Goal: Information Seeking & Learning: Check status

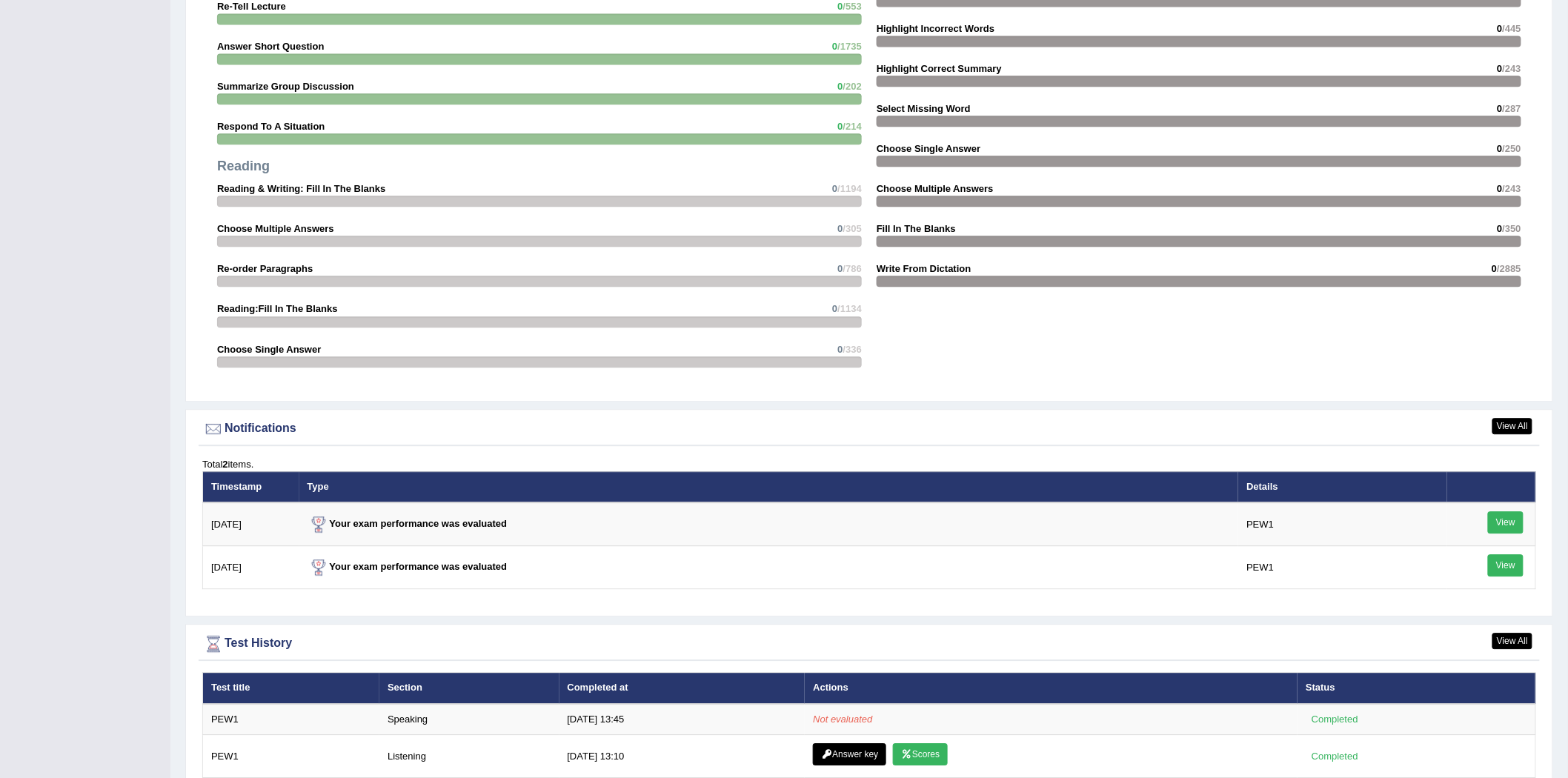
scroll to position [1515, 0]
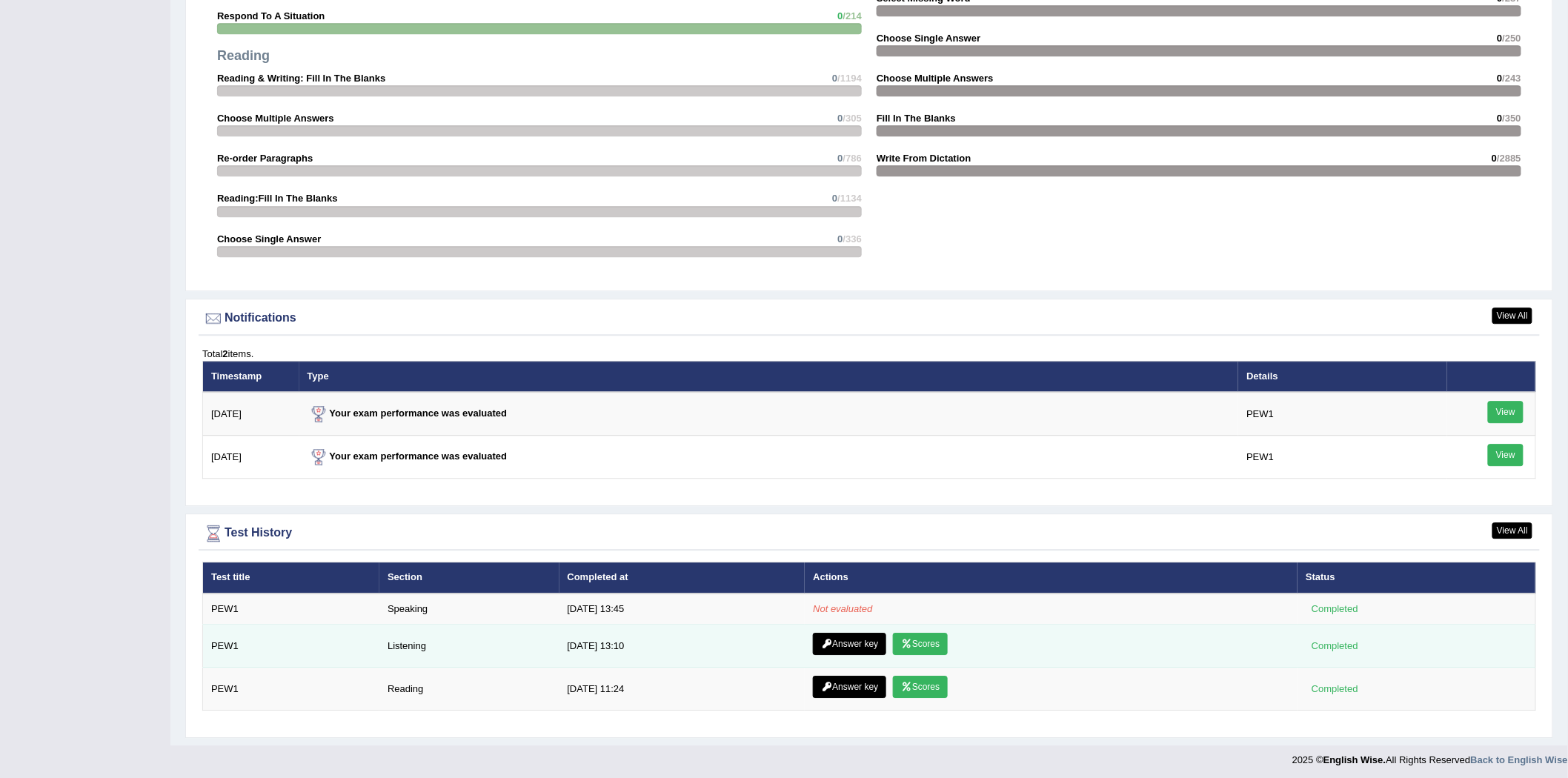
click at [856, 637] on link "Answer key" at bounding box center [850, 643] width 73 height 22
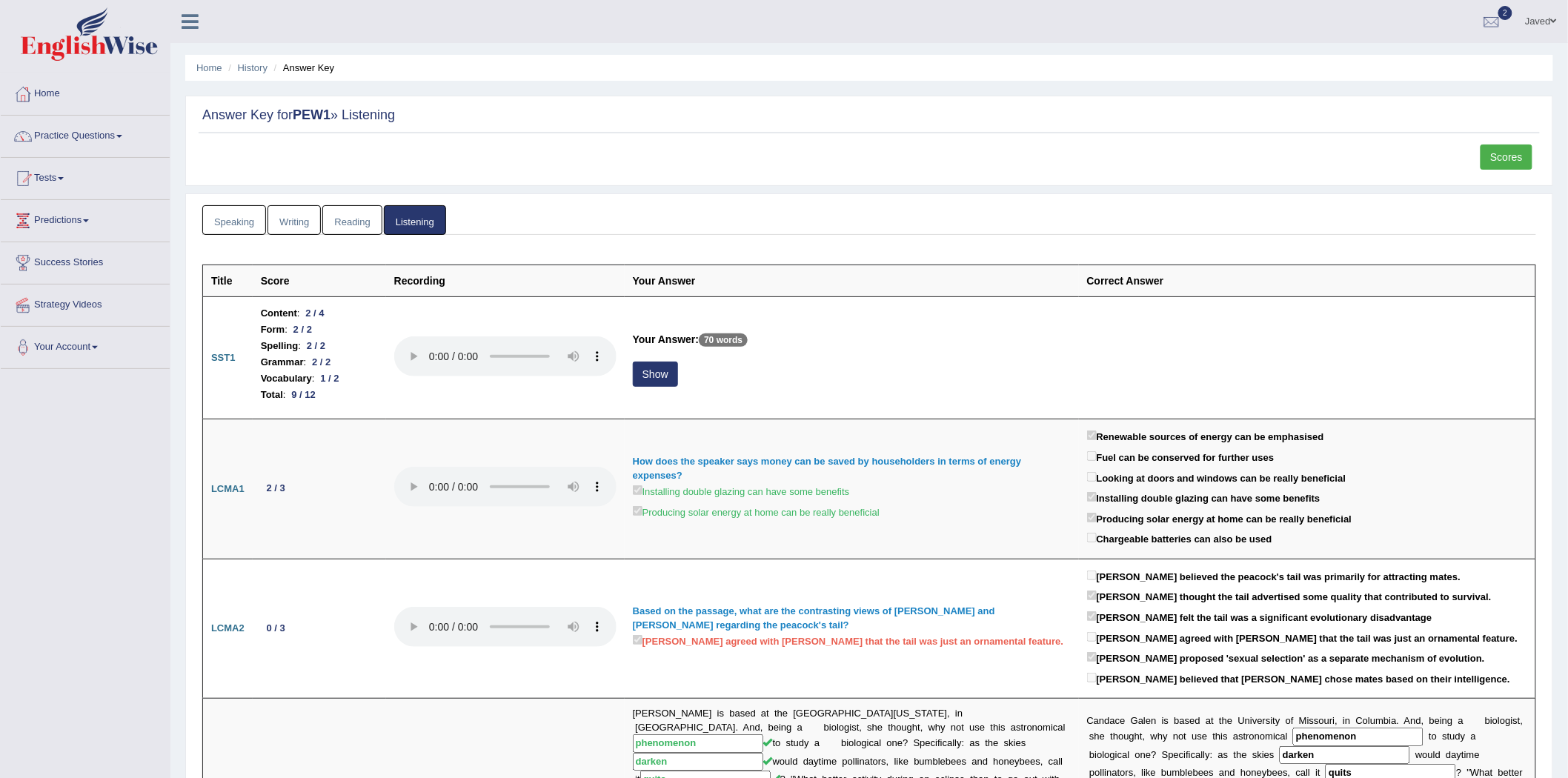
click at [1498, 168] on link "Scores" at bounding box center [1506, 157] width 52 height 25
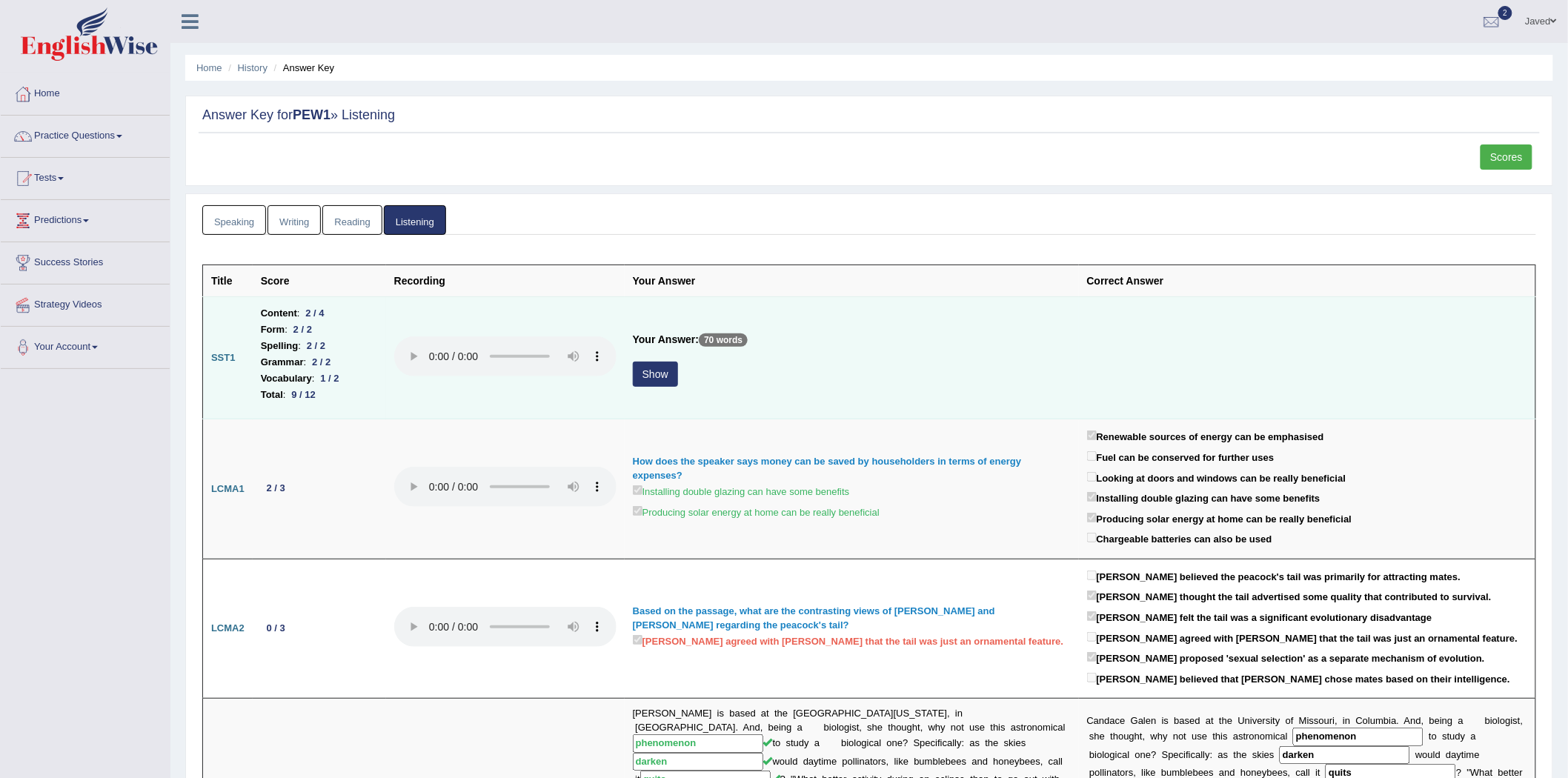
click at [675, 374] on button "Show" at bounding box center [655, 374] width 45 height 25
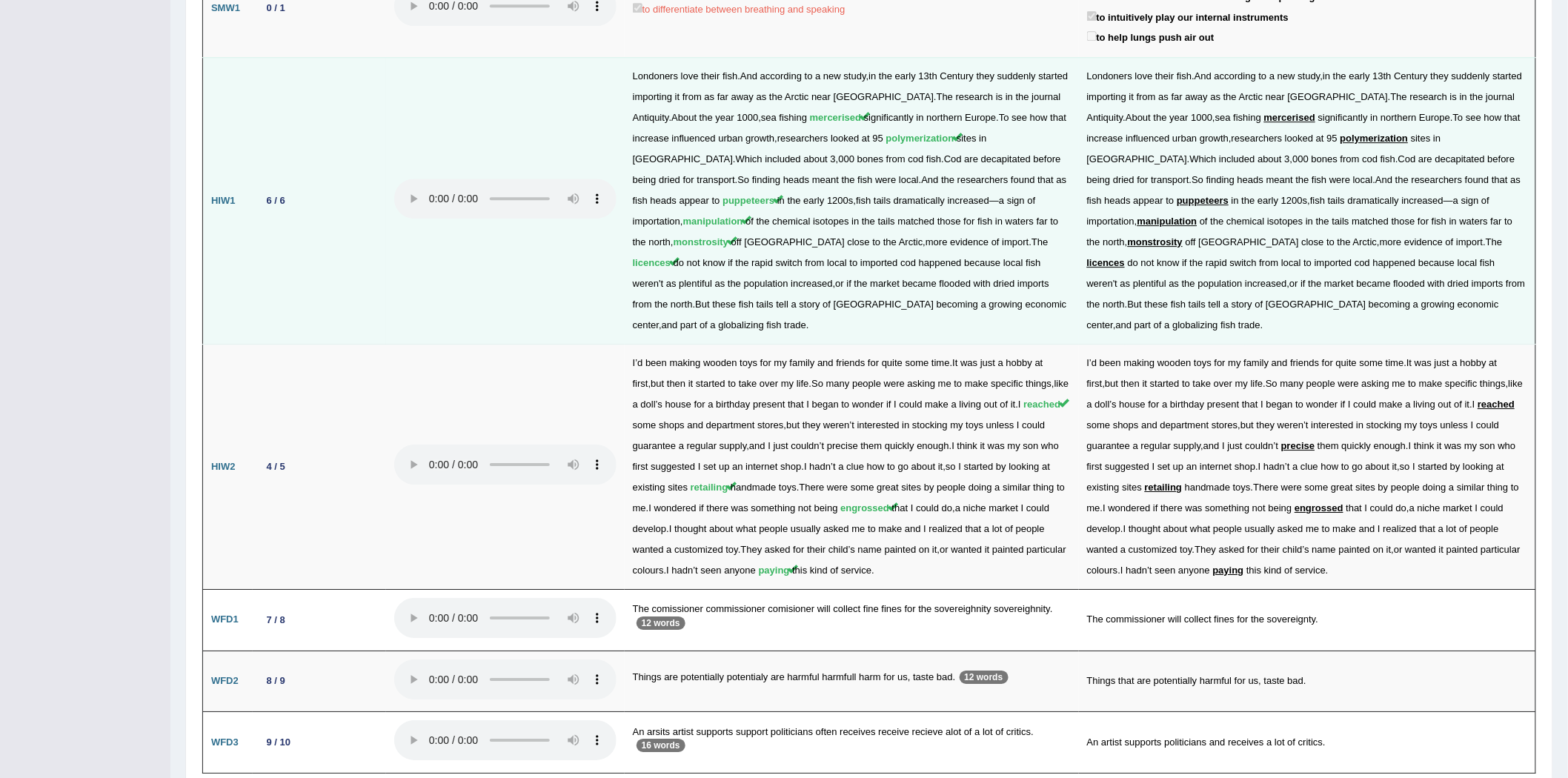
scroll to position [1719, 0]
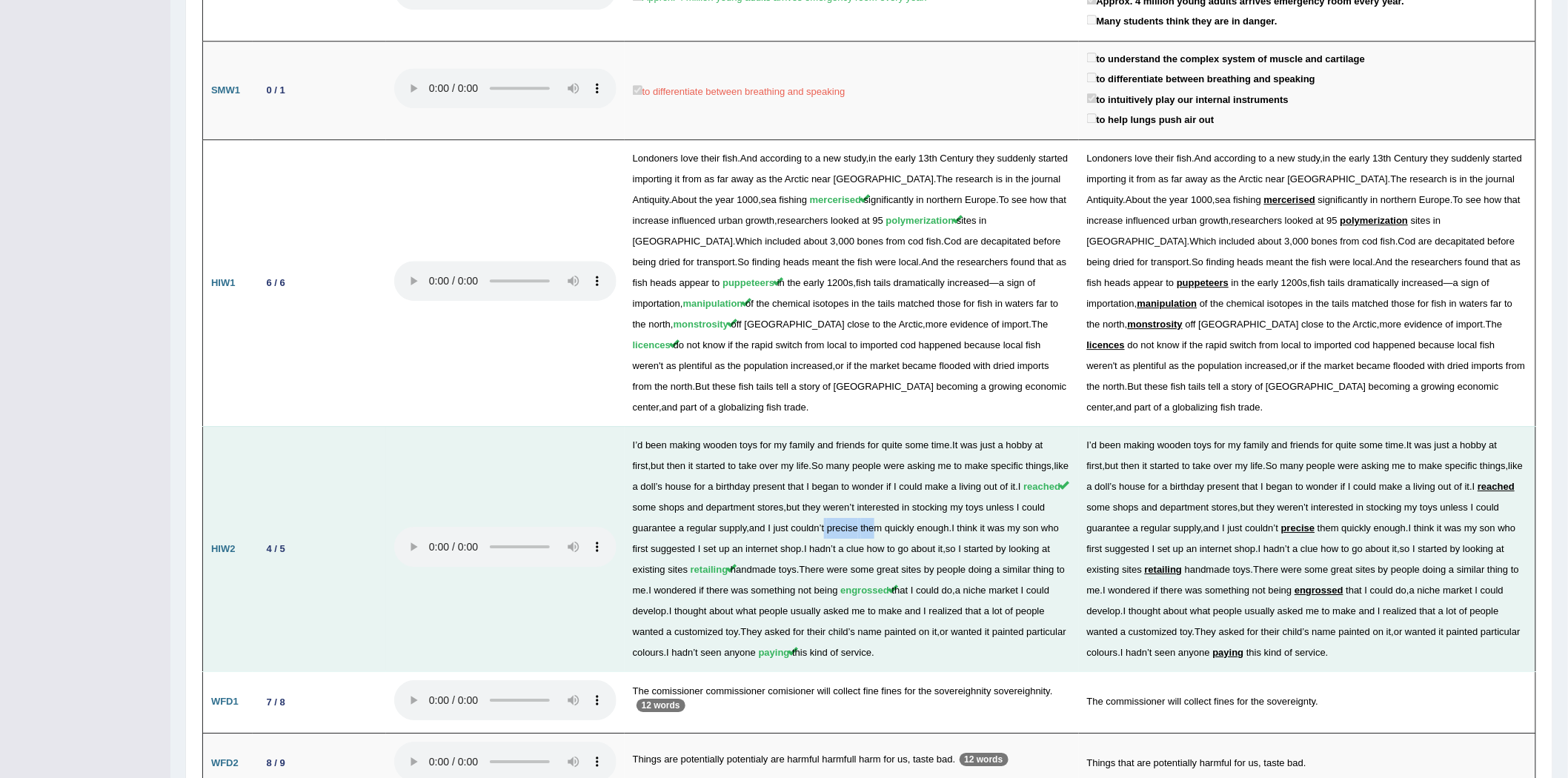
drag, startPoint x: 826, startPoint y: 455, endPoint x: 877, endPoint y: 453, distance: 51.0
click at [877, 453] on td "I ’ d been making wooden toys for my family and friends for quite some time . I…" at bounding box center [852, 549] width 454 height 245
click at [1169, 523] on span "regular" at bounding box center [1155, 528] width 30 height 12
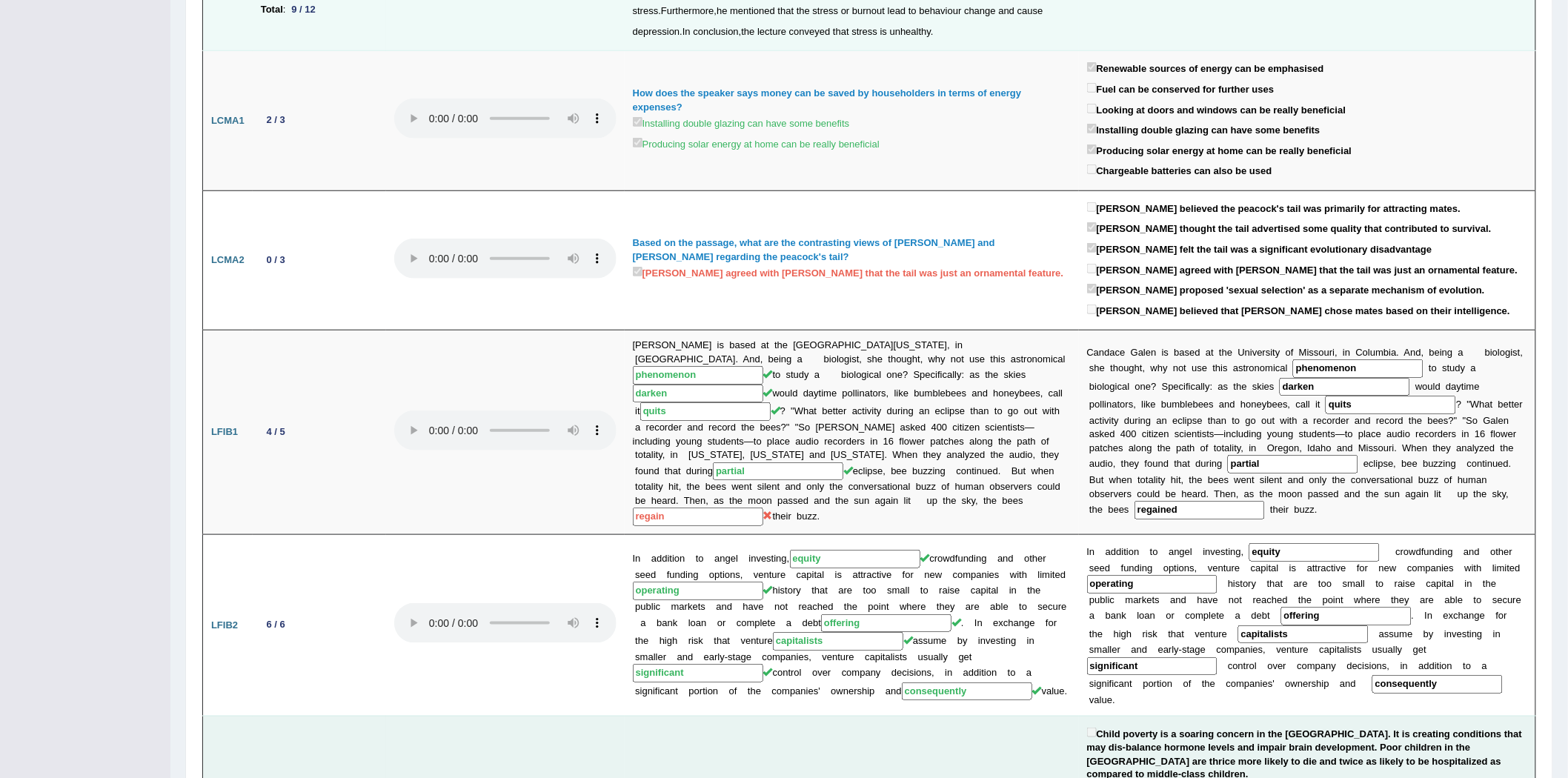
scroll to position [0, 0]
